Goal: Find specific page/section: Find specific page/section

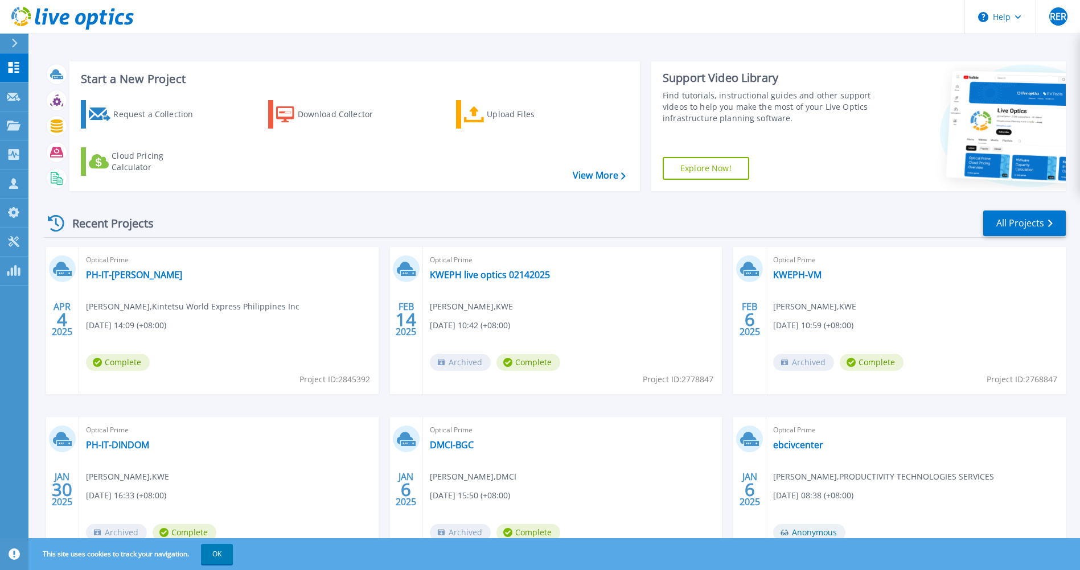
click at [721, 221] on div "Recent Projects All Projects" at bounding box center [555, 224] width 1022 height 28
click at [235, 336] on div "Optical Prime PH-IT-JED Jed Manalad , Kintetsu World Express Philippines Inc 04…" at bounding box center [228, 320] width 299 height 147
click at [262, 221] on div "Recent Projects All Projects" at bounding box center [555, 224] width 1022 height 28
click at [123, 222] on div "Recent Projects" at bounding box center [106, 224] width 125 height 28
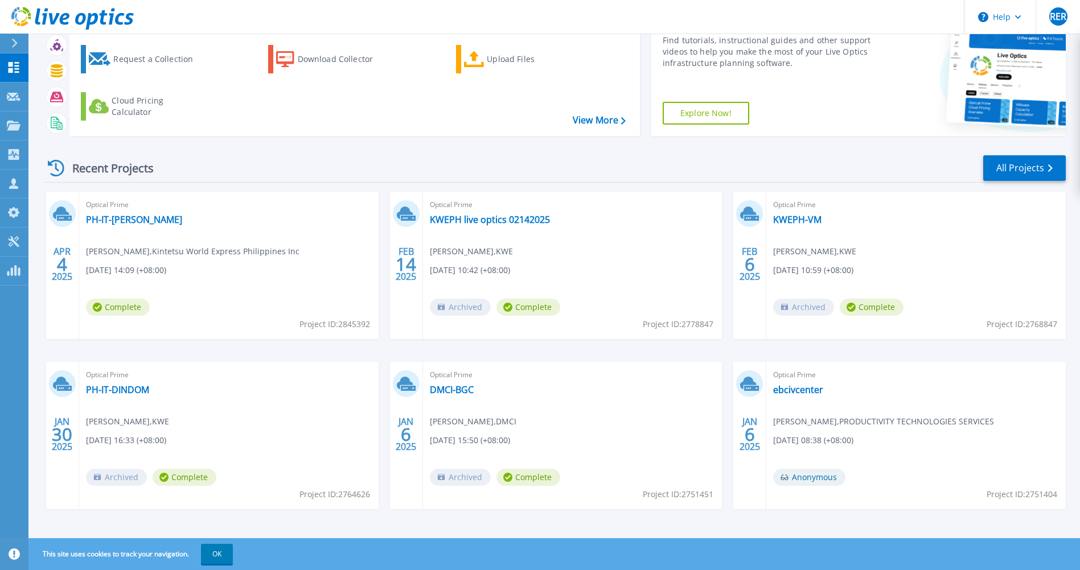
scroll to position [60, 0]
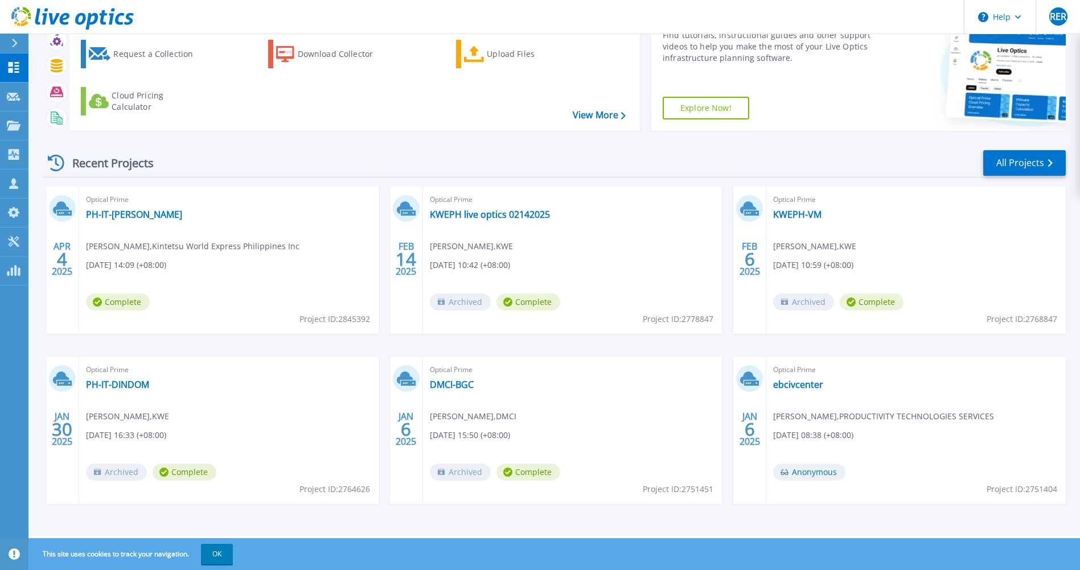
click at [418, 341] on div "APR 4 2025 Optical Prime PH-IT-JED Jed Manalad , Kintetsu World Express Philipp…" at bounding box center [550, 357] width 1031 height 340
click at [397, 346] on div "APR 4 2025 Optical Prime PH-IT-JED Jed Manalad , Kintetsu World Express Philipp…" at bounding box center [550, 357] width 1031 height 340
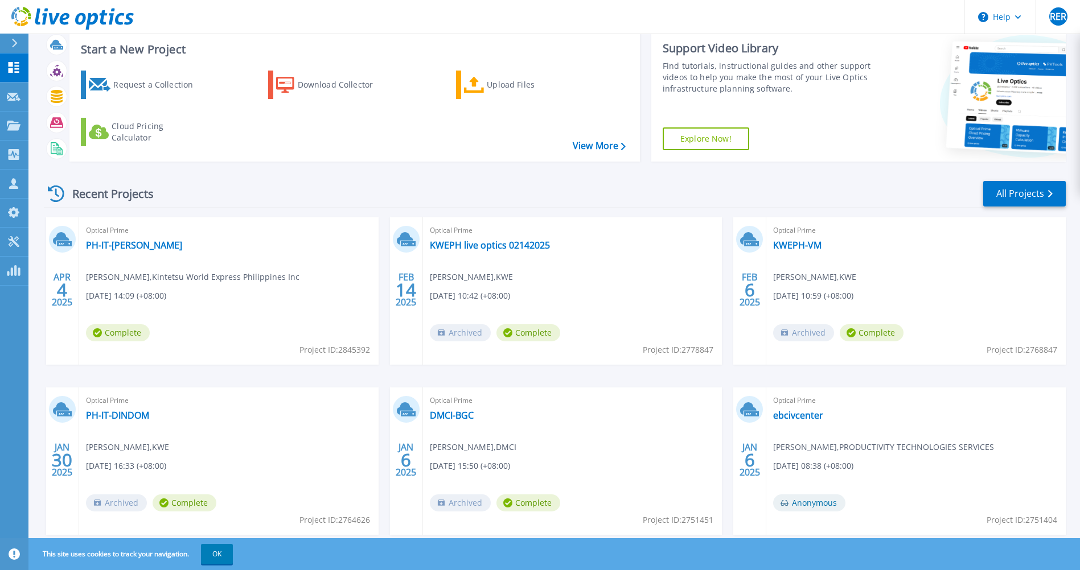
scroll to position [0, 0]
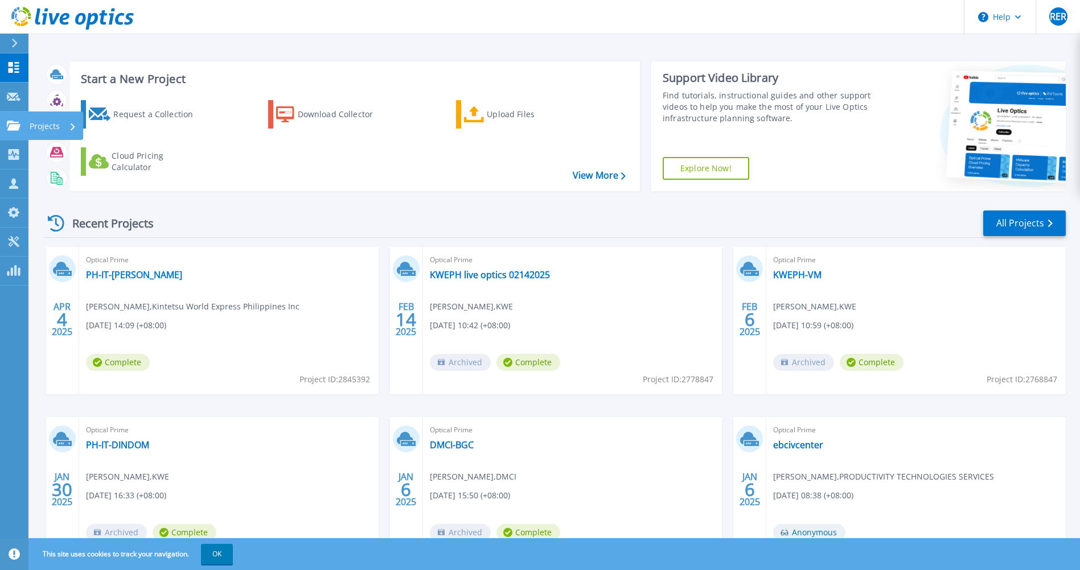
click at [11, 124] on icon at bounding box center [14, 126] width 14 height 10
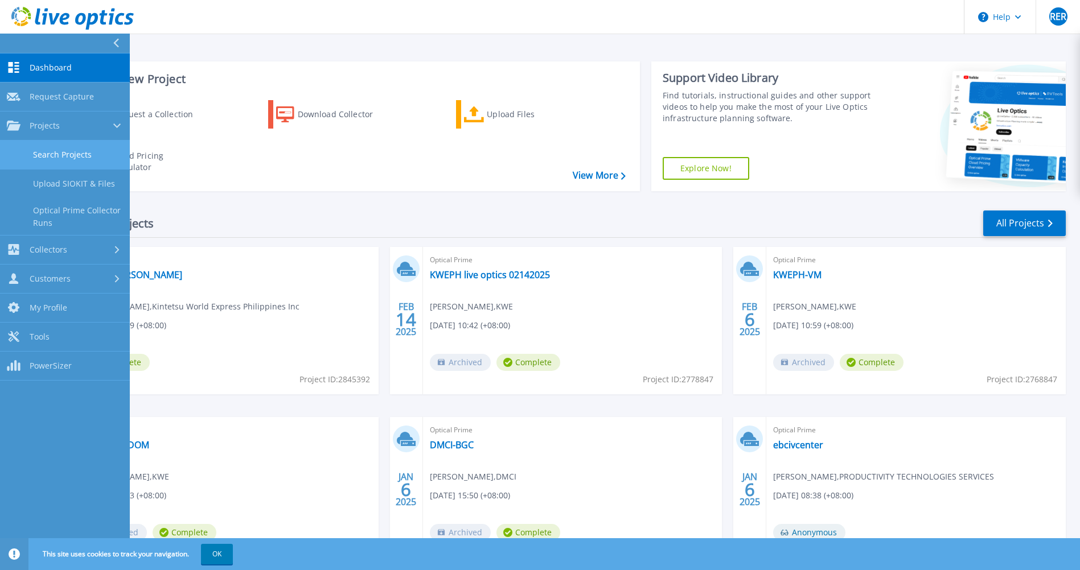
click at [57, 157] on link "Search Projects" at bounding box center [65, 155] width 130 height 29
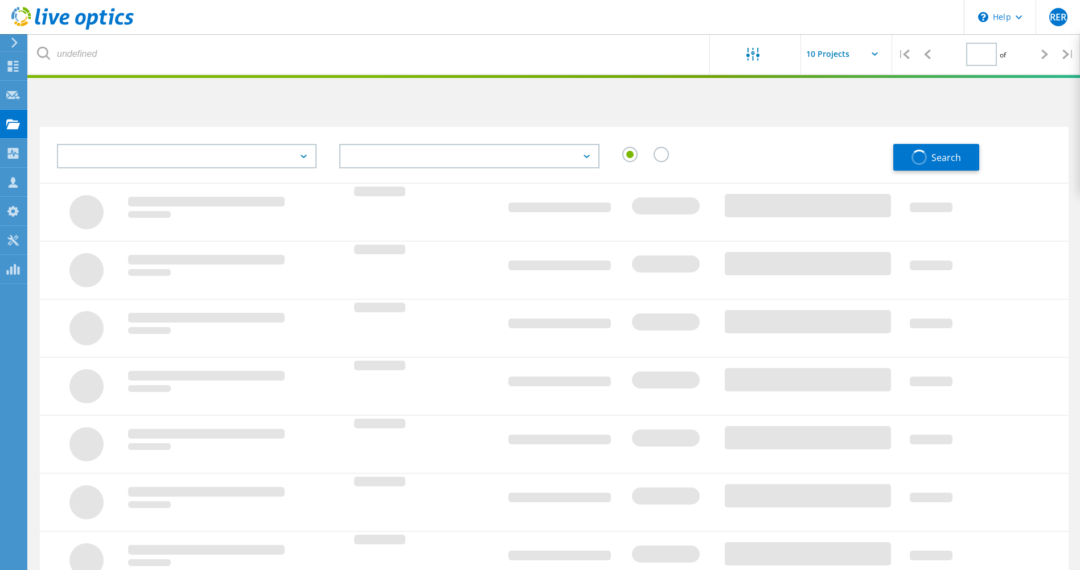
type input "1"
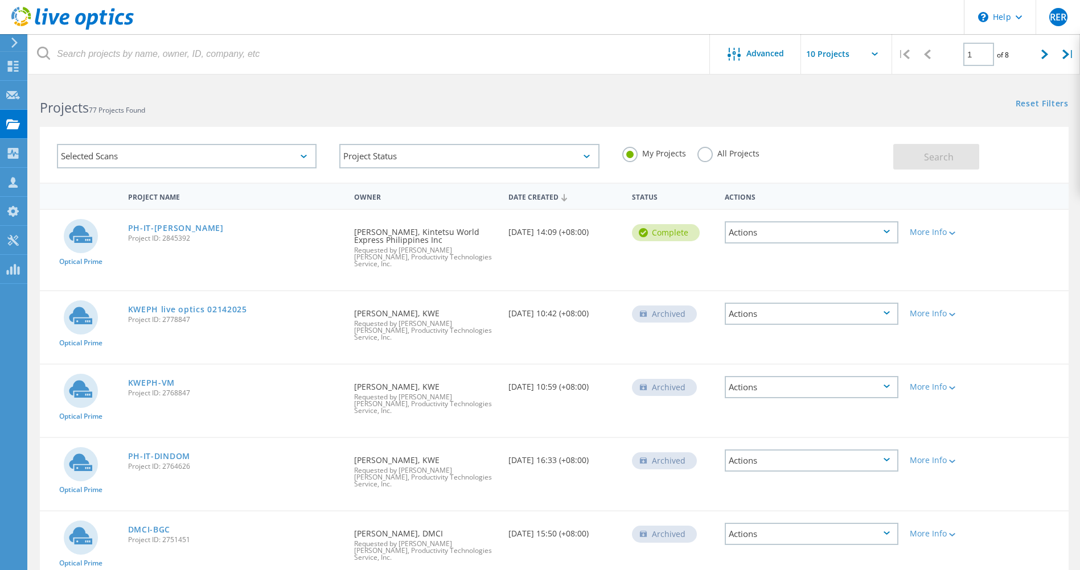
click at [477, 104] on h2 "Projects 77 Projects Found" at bounding box center [291, 107] width 503 height 19
